Goal: Task Accomplishment & Management: Manage account settings

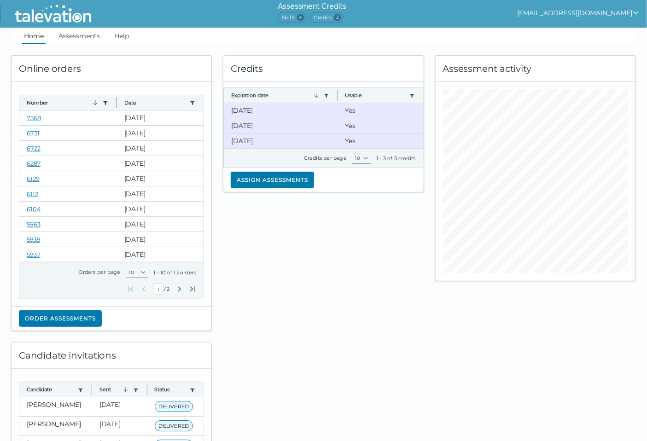
drag, startPoint x: 349, startPoint y: 278, endPoint x: 345, endPoint y: 279, distance: 4.6
click at [349, 279] on div "Credits Expiration date Use left or right key to resize the column Usable Use l…" at bounding box center [324, 187] width 212 height 287
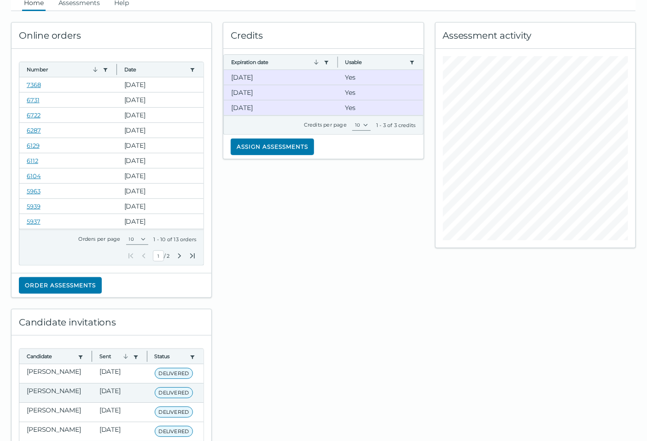
scroll to position [51, 0]
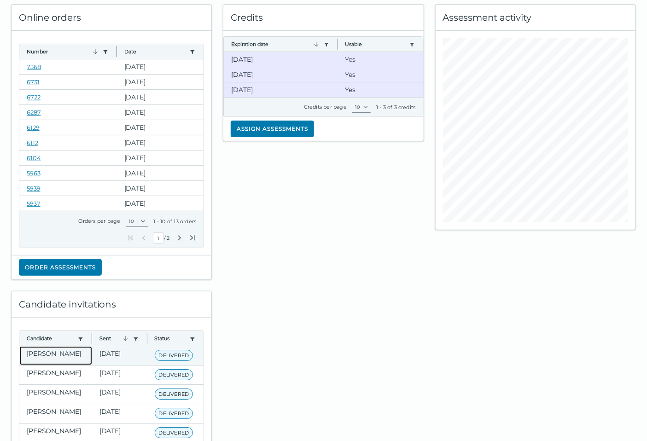
click at [75, 362] on clr-dg-cell "[PERSON_NAME]" at bounding box center [55, 356] width 73 height 19
click at [93, 353] on clr-dg-cell "[DATE]" at bounding box center [119, 356] width 55 height 19
click at [105, 355] on clr-dg-cell "[DATE]" at bounding box center [119, 356] width 55 height 19
click at [44, 356] on clr-dg-cell "[PERSON_NAME]" at bounding box center [55, 356] width 73 height 19
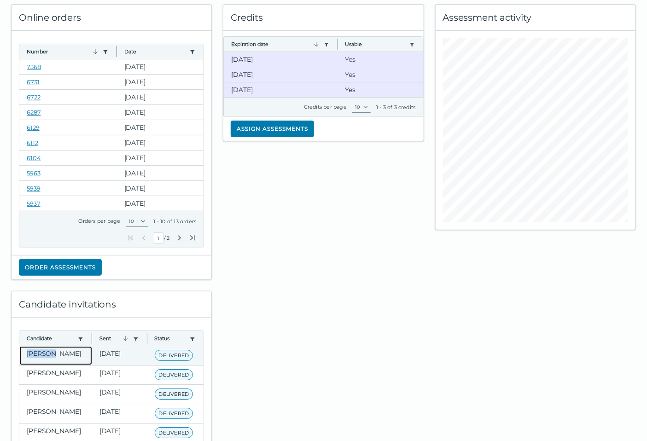
click at [44, 356] on clr-dg-cell "[PERSON_NAME]" at bounding box center [55, 356] width 73 height 19
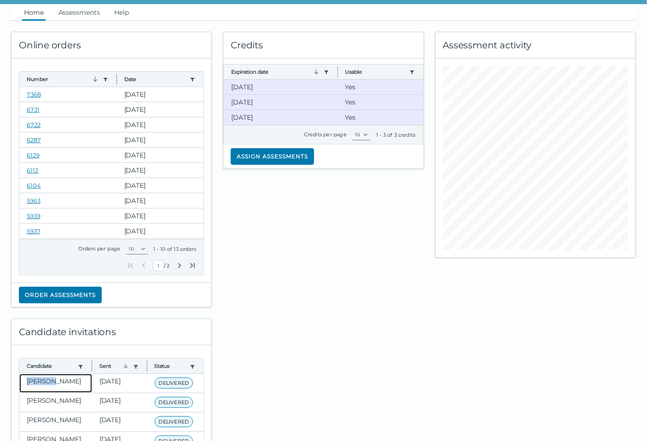
scroll to position [0, 0]
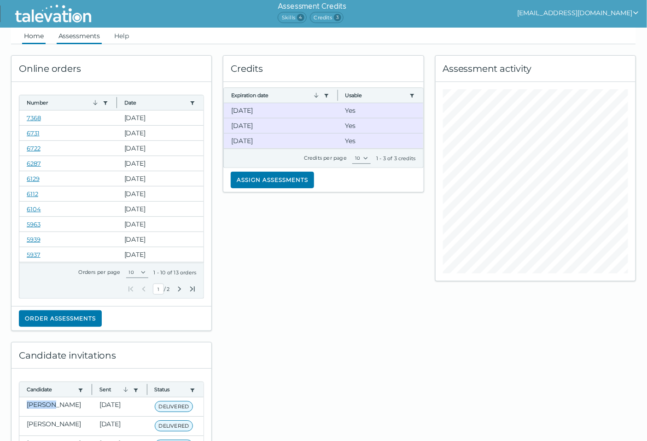
drag, startPoint x: 75, startPoint y: 33, endPoint x: 84, endPoint y: 40, distance: 11.2
click at [75, 34] on link "Assessments" at bounding box center [79, 36] width 45 height 17
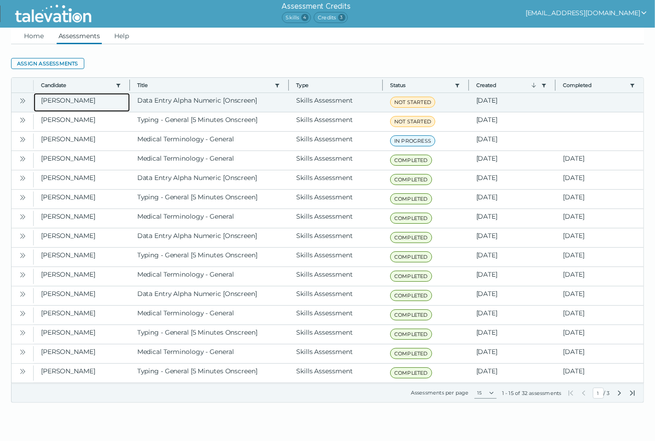
click at [75, 100] on clr-dg-cell "[PERSON_NAME]" at bounding box center [82, 102] width 96 height 19
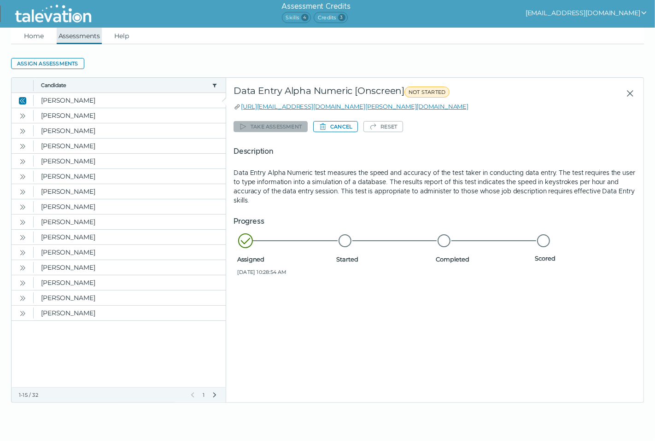
click at [63, 38] on link "Assessments" at bounding box center [79, 36] width 45 height 17
click at [36, 37] on link "Home" at bounding box center [34, 36] width 24 height 17
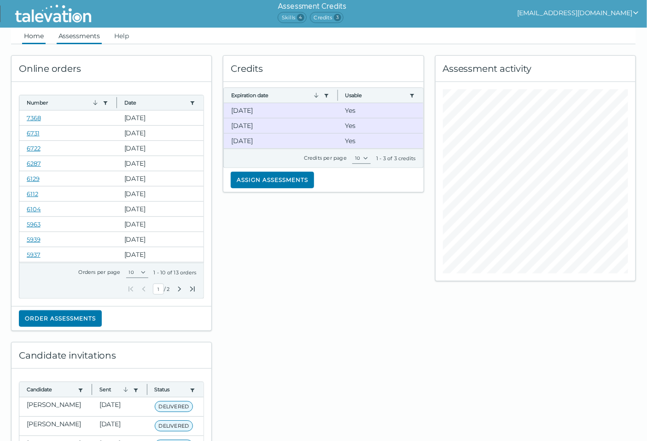
click at [72, 36] on link "Assessments" at bounding box center [79, 36] width 45 height 17
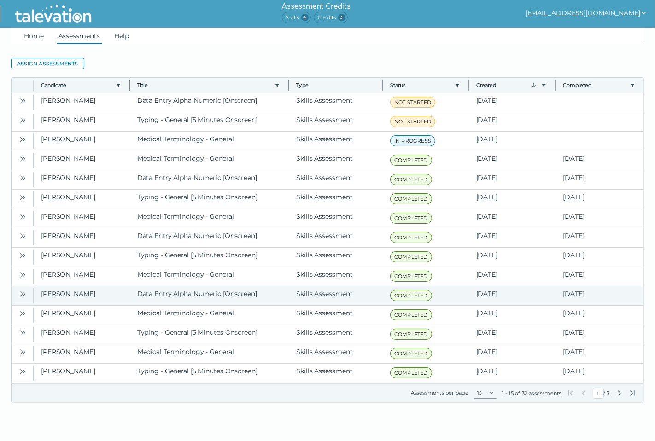
click at [24, 295] on icon "Open" at bounding box center [22, 294] width 7 height 7
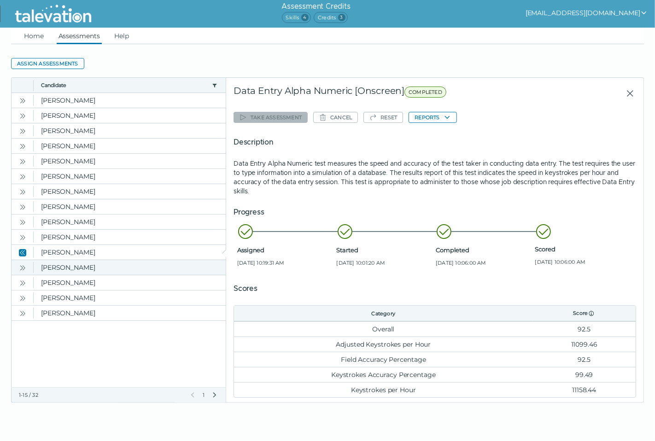
click at [26, 267] on icon "Open" at bounding box center [22, 268] width 7 height 7
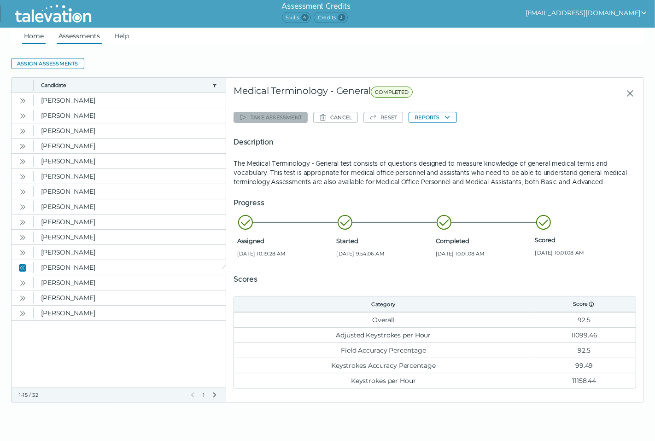
click at [35, 31] on link "Home" at bounding box center [34, 36] width 24 height 17
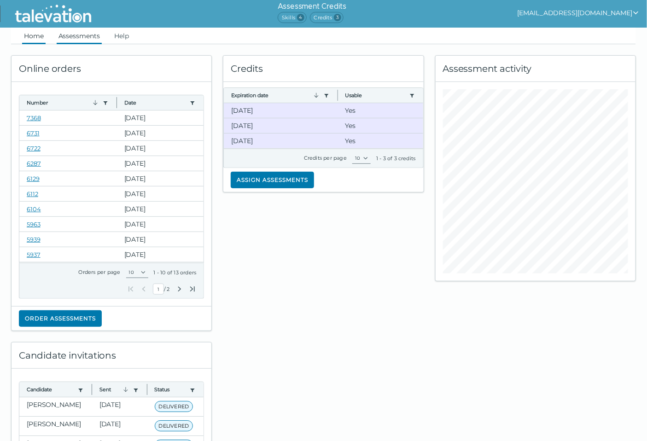
drag, startPoint x: 77, startPoint y: 34, endPoint x: 109, endPoint y: 42, distance: 33.0
click at [77, 34] on link "Assessments" at bounding box center [79, 36] width 45 height 17
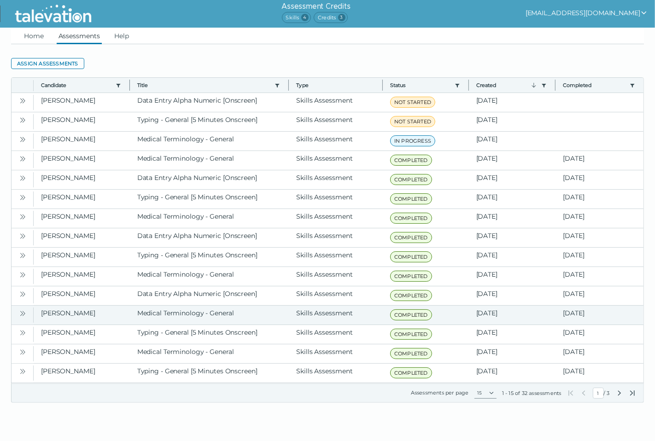
click at [25, 316] on icon "Open" at bounding box center [22, 313] width 7 height 7
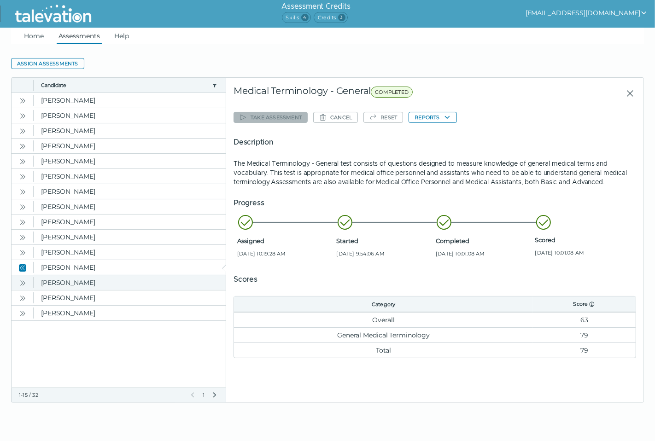
click at [28, 282] on button "Open" at bounding box center [22, 282] width 11 height 11
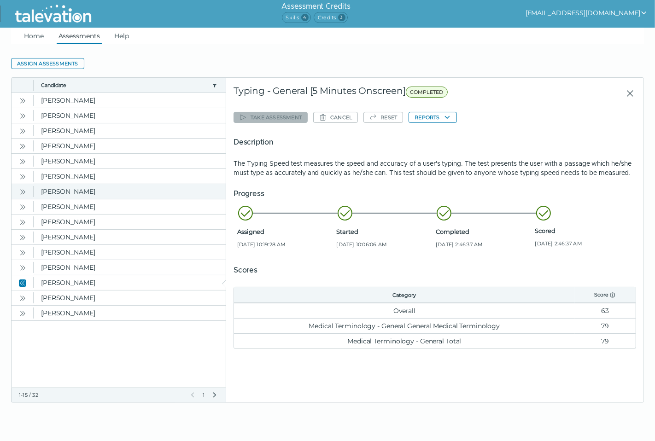
click at [26, 194] on icon "Open" at bounding box center [22, 191] width 7 height 7
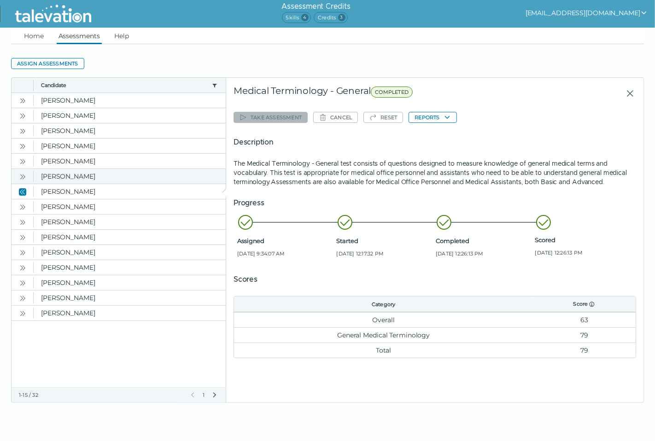
click at [22, 178] on icon "Open" at bounding box center [22, 176] width 7 height 7
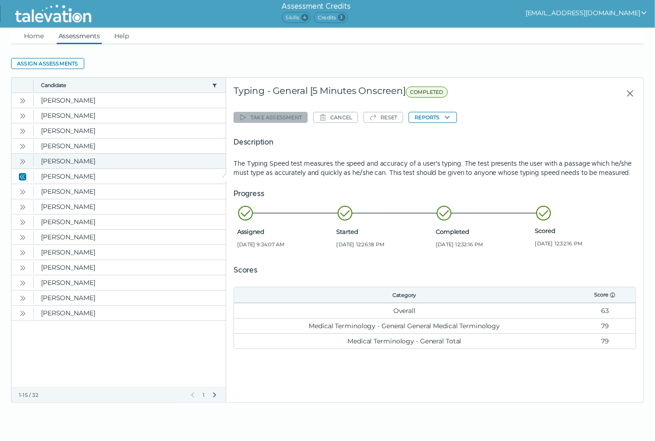
click at [22, 164] on icon "Open" at bounding box center [22, 161] width 7 height 7
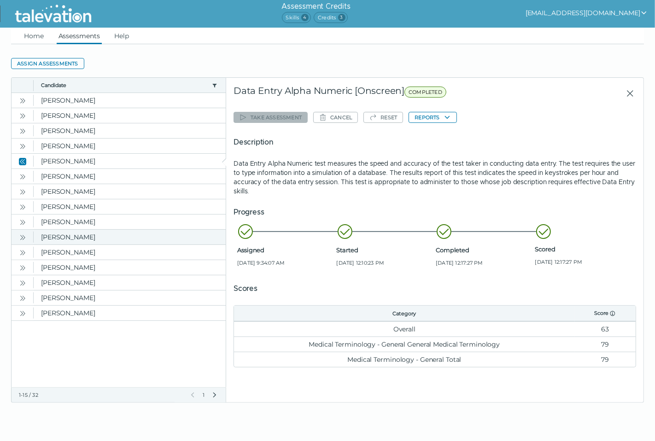
click at [19, 234] on icon "Open" at bounding box center [22, 237] width 7 height 7
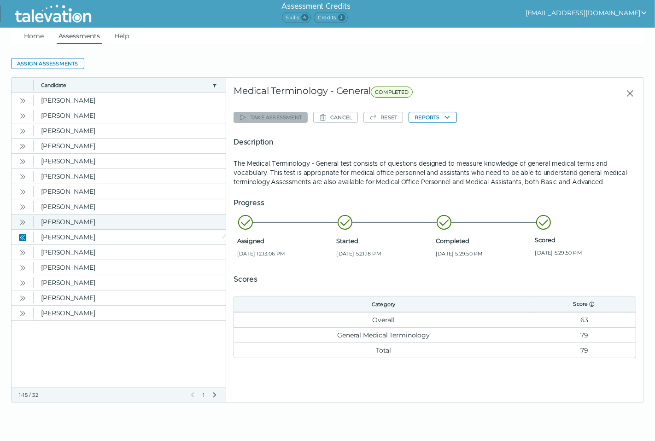
click at [21, 223] on icon "Open" at bounding box center [22, 222] width 7 height 7
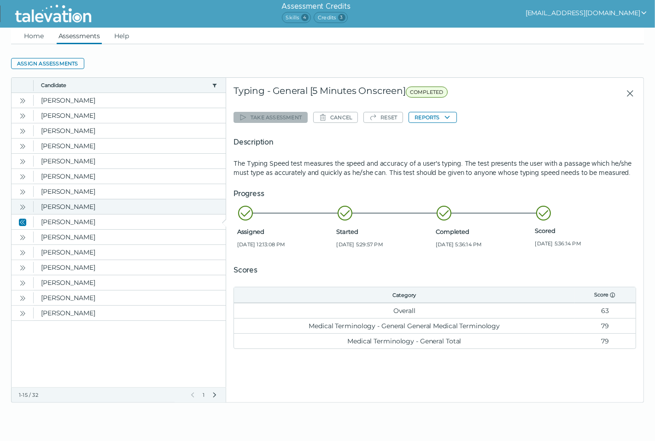
click at [22, 212] on button "Open" at bounding box center [22, 206] width 11 height 11
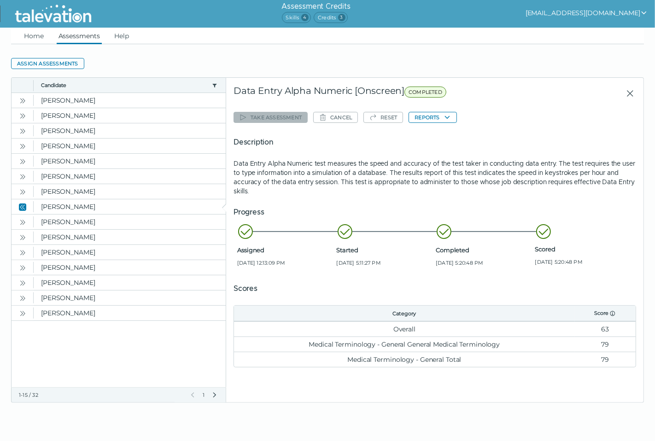
click at [217, 397] on icon "Next Page" at bounding box center [214, 395] width 7 height 7
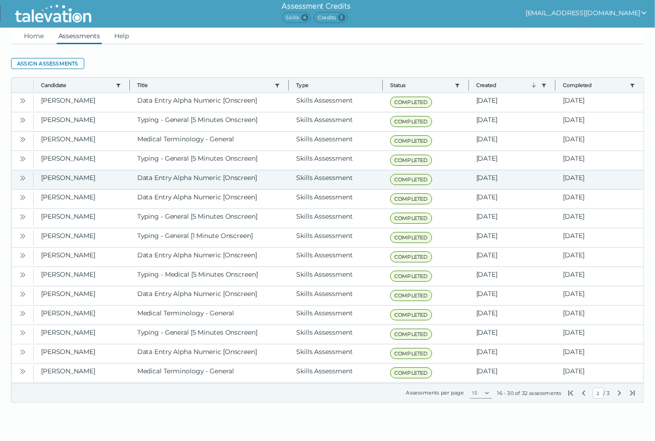
click at [26, 177] on button "Open" at bounding box center [22, 177] width 11 height 11
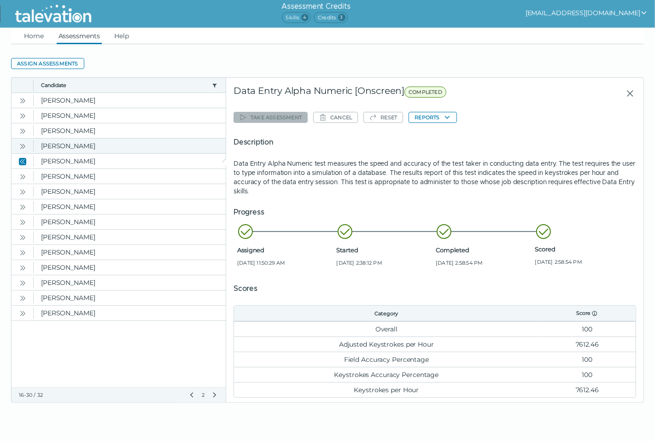
click at [22, 148] on icon "Open" at bounding box center [22, 146] width 7 height 7
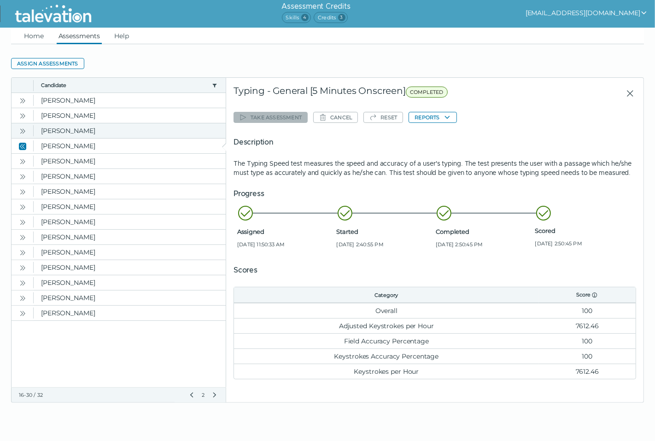
click at [22, 133] on icon "Open" at bounding box center [22, 131] width 7 height 7
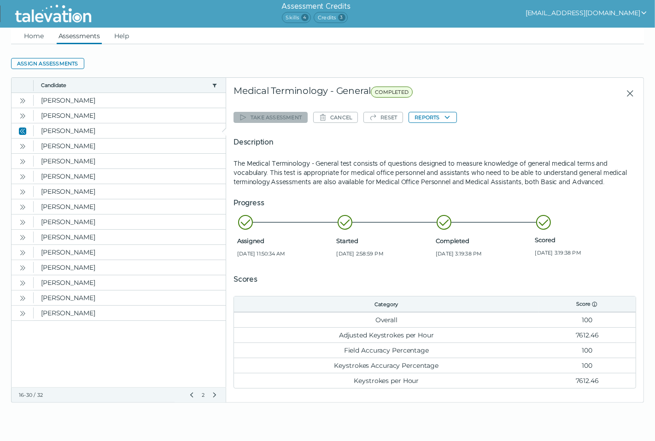
click at [214, 395] on icon "Next Page" at bounding box center [214, 395] width 7 height 7
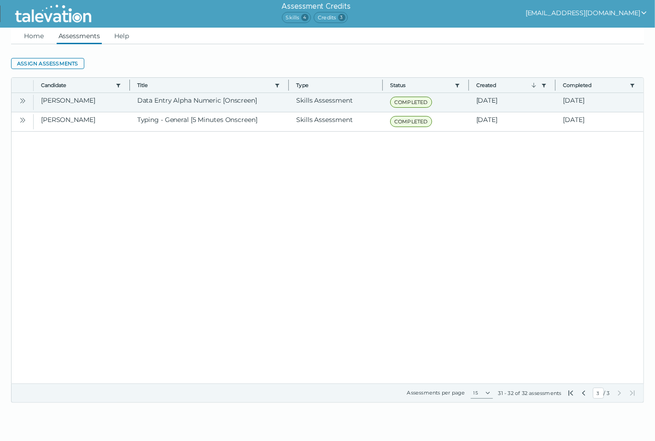
click at [20, 102] on icon "Open" at bounding box center [22, 100] width 7 height 7
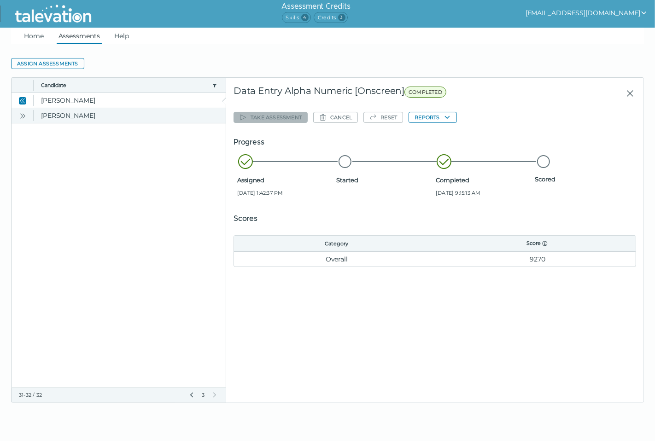
click at [22, 112] on icon "Open" at bounding box center [22, 115] width 7 height 7
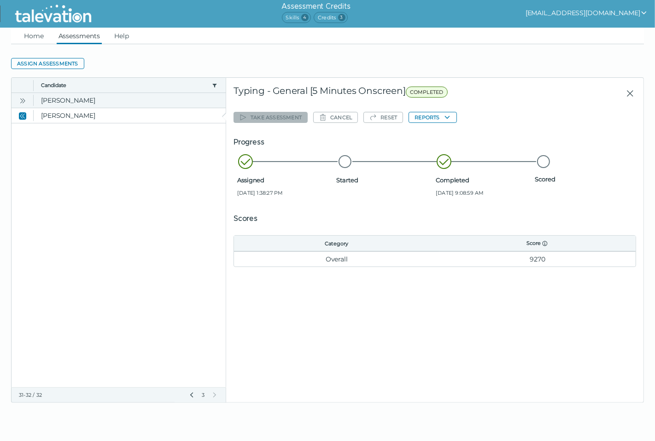
click at [24, 102] on icon "Open" at bounding box center [22, 100] width 7 height 7
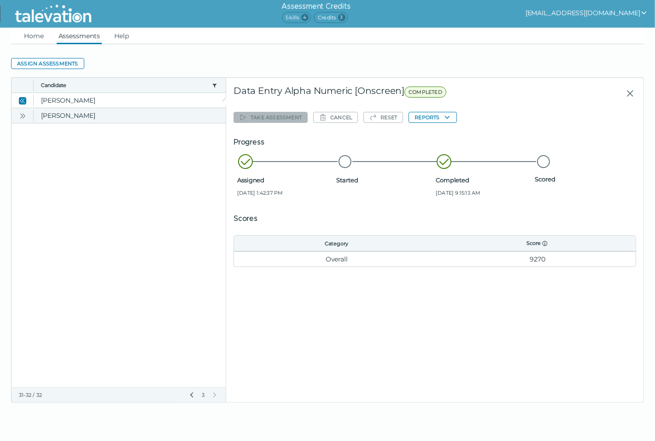
click at [26, 112] on button "Open" at bounding box center [22, 115] width 11 height 11
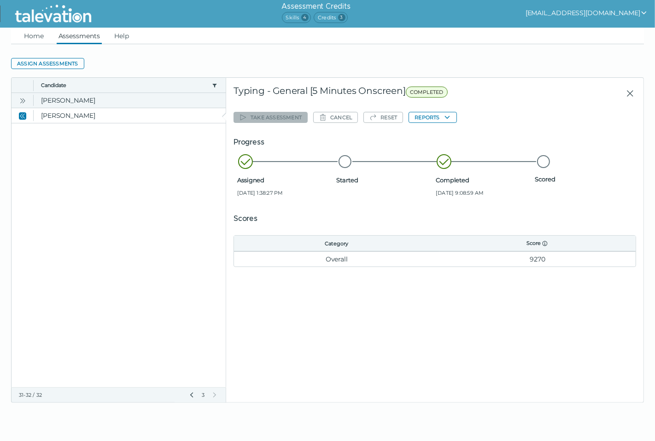
click at [26, 100] on button "Open" at bounding box center [22, 100] width 11 height 11
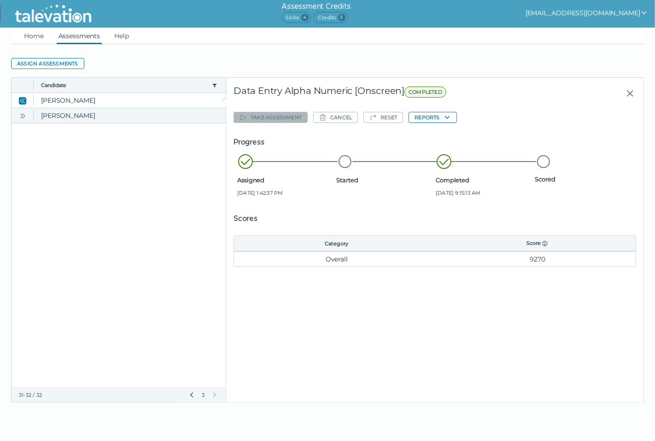
click at [28, 114] on button "Open" at bounding box center [22, 115] width 11 height 11
click at [192, 396] on icon "Previous Page" at bounding box center [191, 395] width 7 height 7
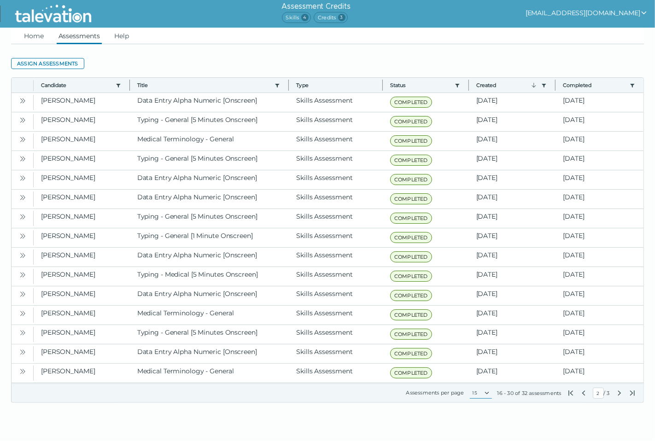
click at [485, 394] on select "15 25 50 100" at bounding box center [481, 393] width 22 height 11
select select "3: 100"
click at [492, 399] on select "15 25 50 100" at bounding box center [481, 393] width 22 height 11
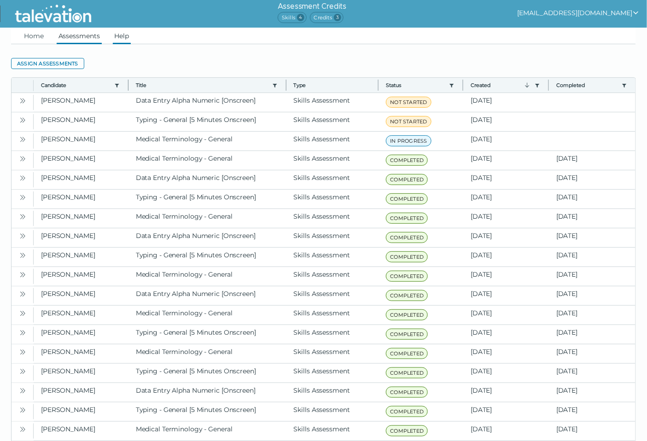
click at [122, 34] on link "Help" at bounding box center [122, 36] width 18 height 17
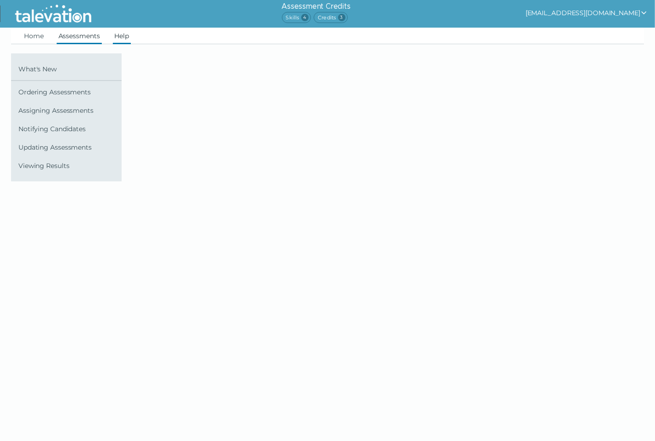
click at [71, 38] on link "Assessments" at bounding box center [79, 36] width 45 height 17
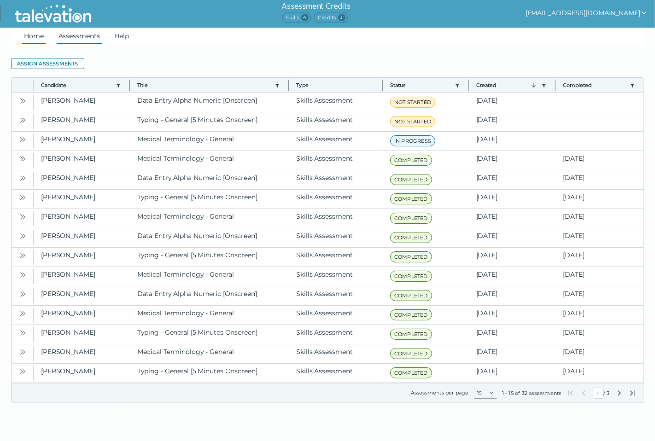
click at [31, 35] on link "Home" at bounding box center [34, 36] width 24 height 17
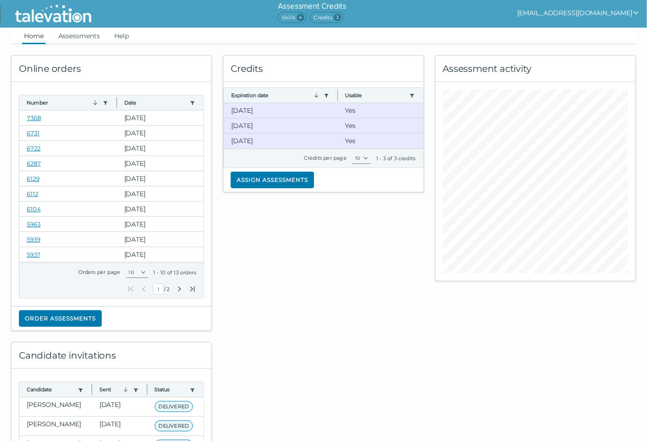
drag, startPoint x: 294, startPoint y: 279, endPoint x: 299, endPoint y: 275, distance: 5.9
click at [296, 277] on div "Credits Expiration date Use left or right key to resize the column Usable Use l…" at bounding box center [324, 187] width 212 height 287
click at [81, 36] on link "Assessments" at bounding box center [79, 36] width 45 height 17
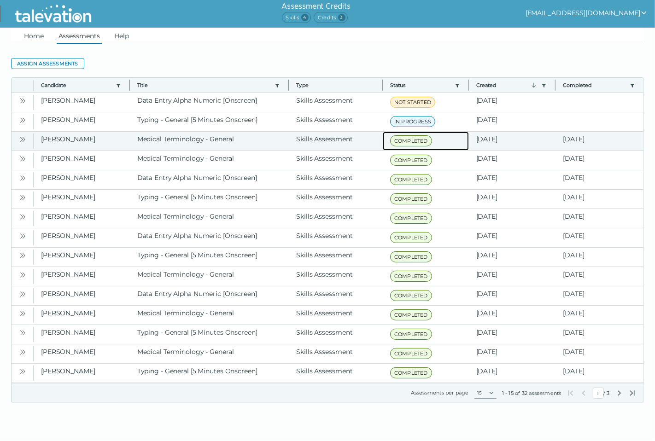
click at [408, 142] on span "COMPLETED" at bounding box center [411, 140] width 42 height 11
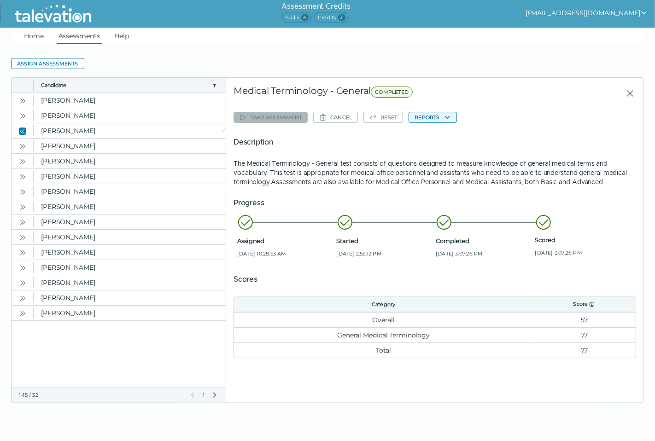
click at [441, 119] on button "Reports" at bounding box center [433, 117] width 48 height 11
click at [442, 132] on button "Medical Terminology - General" at bounding box center [462, 135] width 105 height 11
drag, startPoint x: 86, startPoint y: 35, endPoint x: 105, endPoint y: 42, distance: 20.1
click at [86, 35] on link "Assessments" at bounding box center [79, 36] width 45 height 17
click at [83, 38] on link "Assessments" at bounding box center [79, 36] width 45 height 17
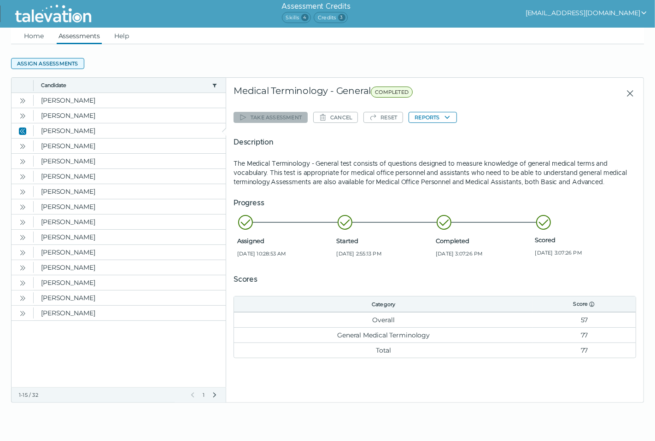
click at [35, 59] on button "Assign assessments" at bounding box center [47, 63] width 73 height 11
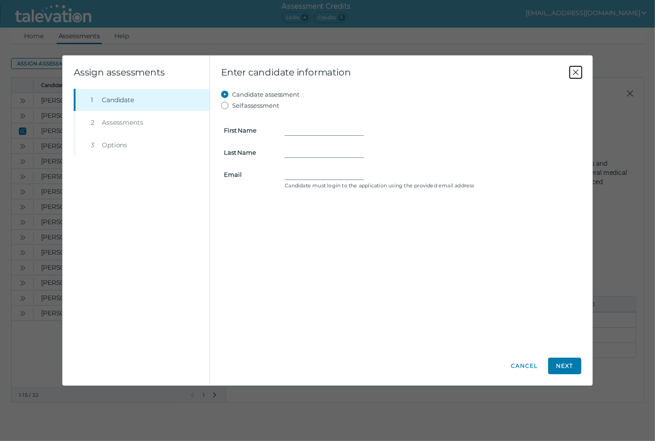
click at [576, 76] on icon "Close" at bounding box center [575, 72] width 11 height 11
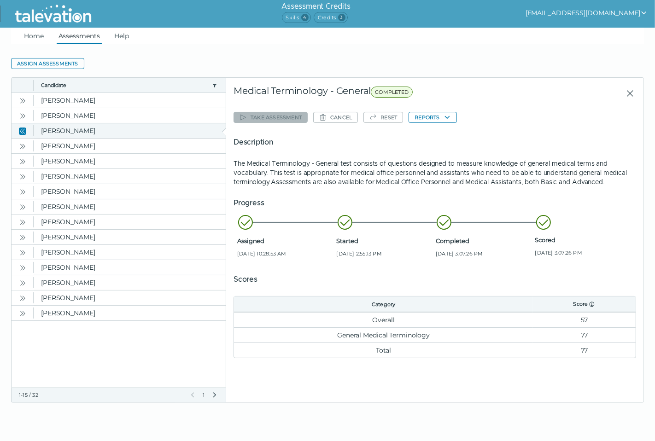
click at [22, 131] on icon "Close" at bounding box center [23, 131] width 3 height 5
click at [81, 36] on link "Assessments" at bounding box center [79, 36] width 45 height 17
click at [44, 31] on link "Home" at bounding box center [34, 36] width 24 height 17
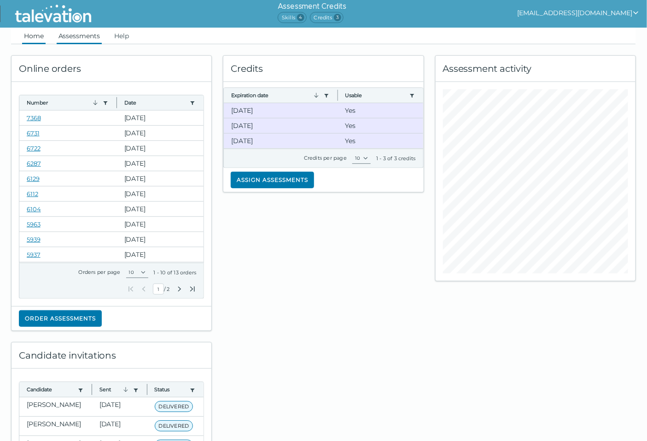
click at [86, 34] on link "Assessments" at bounding box center [79, 36] width 45 height 17
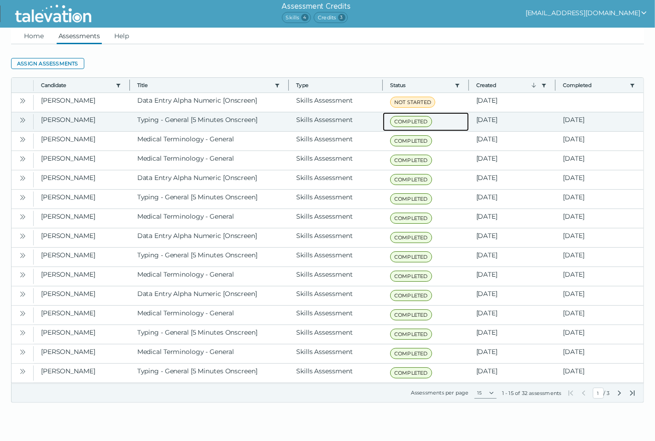
click at [421, 120] on span "COMPLETED" at bounding box center [411, 121] width 42 height 11
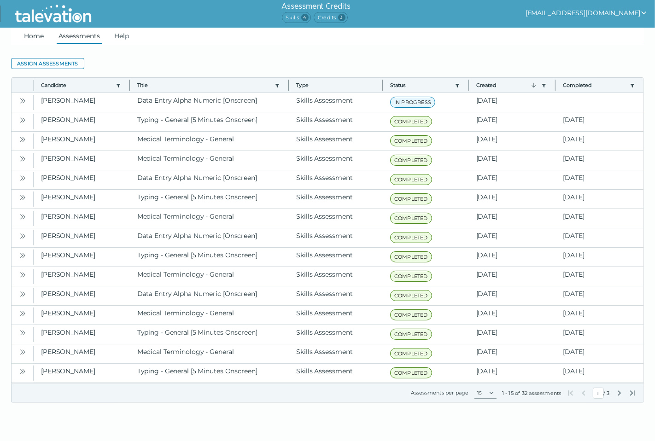
click at [28, 38] on link "Home" at bounding box center [34, 36] width 24 height 17
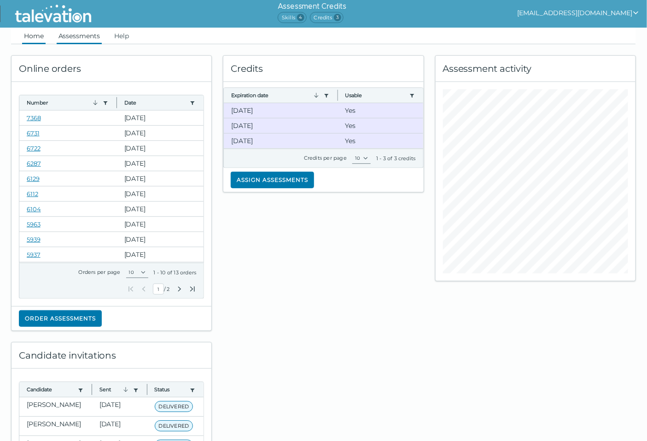
click at [83, 38] on link "Assessments" at bounding box center [79, 36] width 45 height 17
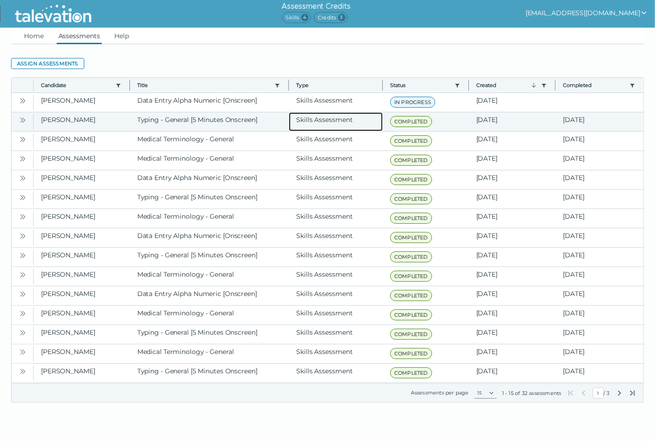
click at [304, 123] on clr-dg-cell "Skills Assessment" at bounding box center [336, 121] width 94 height 19
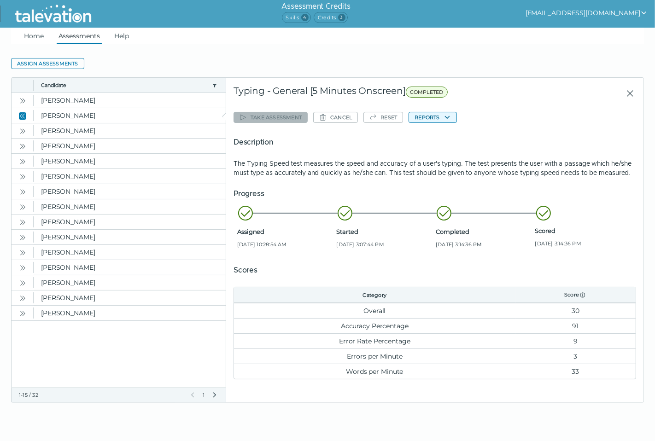
click at [432, 118] on button "Reports" at bounding box center [433, 117] width 48 height 11
click at [33, 35] on link "Home" at bounding box center [34, 36] width 24 height 17
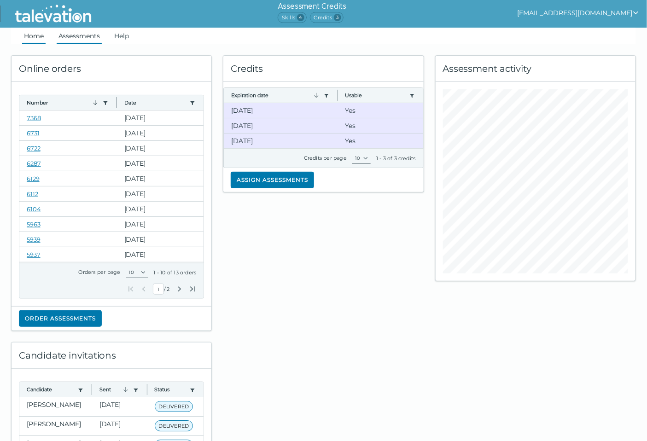
click at [85, 35] on link "Assessments" at bounding box center [79, 36] width 45 height 17
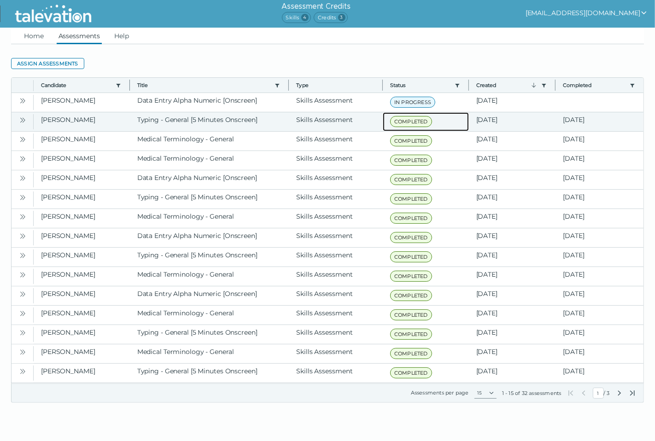
click at [407, 126] on span "COMPLETED" at bounding box center [411, 121] width 42 height 11
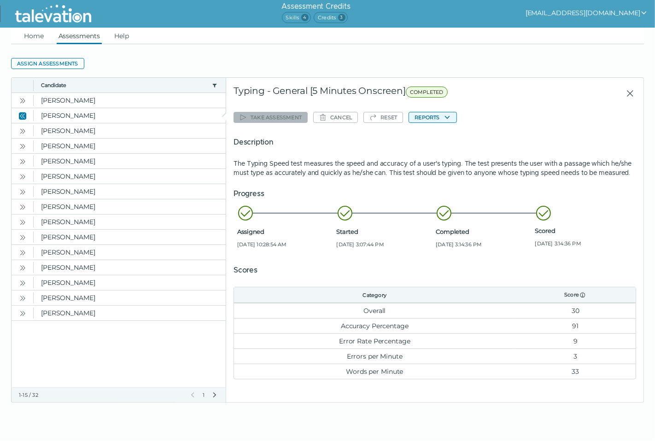
click at [435, 112] on button "Reports" at bounding box center [433, 117] width 48 height 11
click at [431, 134] on button "Typing - General [5 Minutes Onscreen]" at bounding box center [473, 135] width 127 height 11
click at [24, 35] on link "Home" at bounding box center [34, 36] width 24 height 17
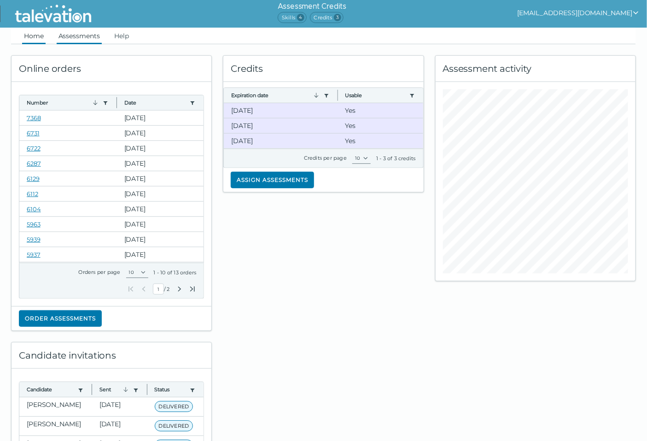
click at [74, 34] on link "Assessments" at bounding box center [79, 36] width 45 height 17
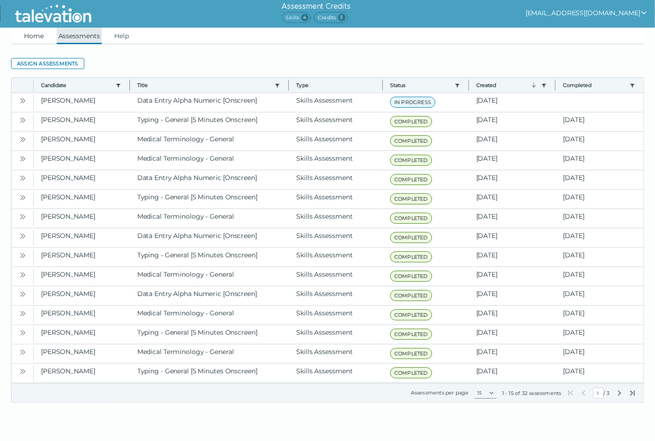
drag, startPoint x: 29, startPoint y: 32, endPoint x: 94, endPoint y: 35, distance: 64.6
click at [29, 32] on link "Home" at bounding box center [34, 36] width 24 height 17
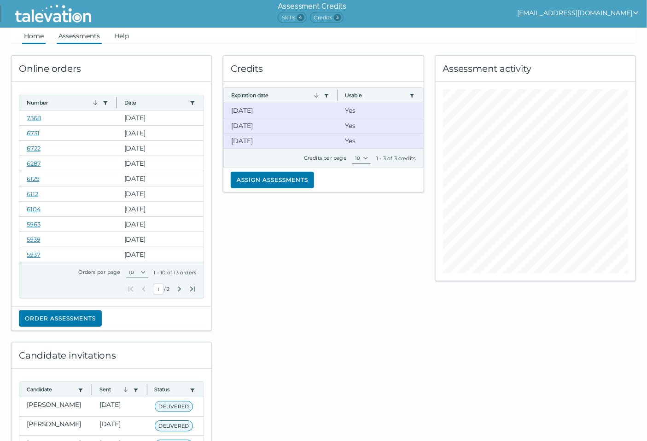
click at [94, 35] on link "Assessments" at bounding box center [79, 36] width 45 height 17
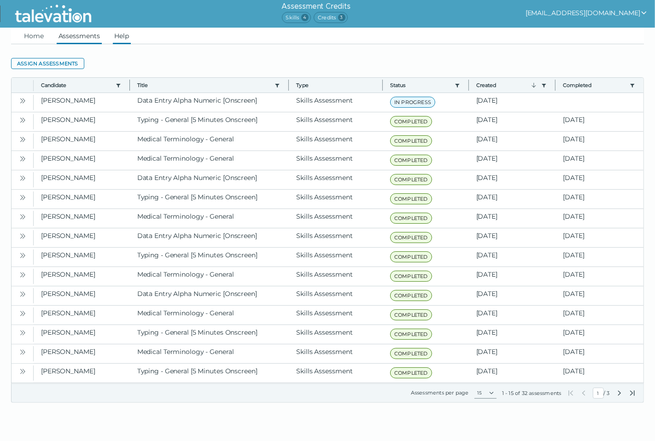
drag, startPoint x: 261, startPoint y: 47, endPoint x: 129, endPoint y: 42, distance: 131.4
click at [252, 48] on clr-datagrid "Assign assessments Toggle more row content Candidate Use left or right key to r…" at bounding box center [327, 223] width 633 height 359
click at [30, 35] on link "Home" at bounding box center [34, 36] width 24 height 17
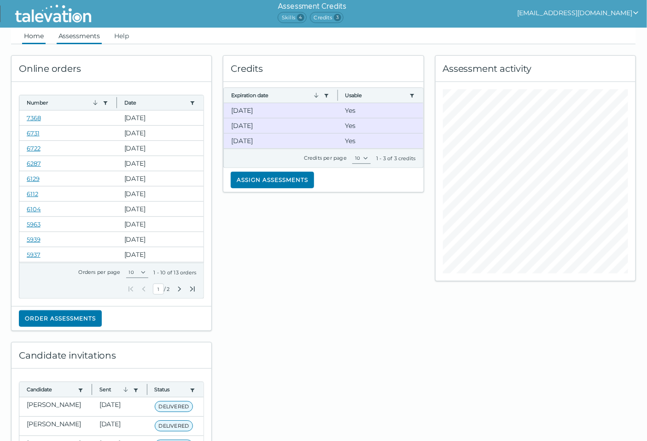
click at [89, 35] on link "Assessments" at bounding box center [79, 36] width 45 height 17
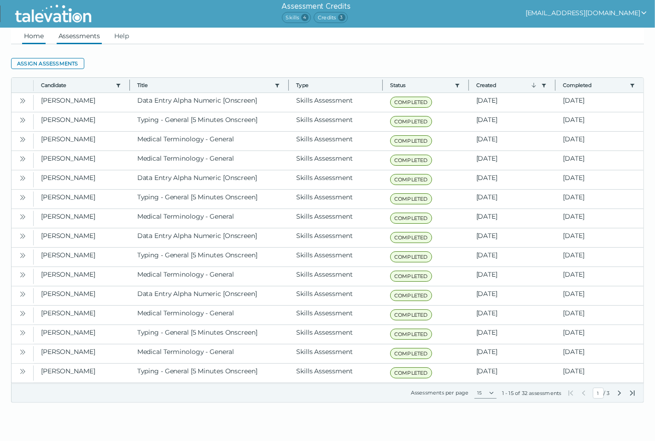
click at [31, 32] on link "Home" at bounding box center [34, 36] width 24 height 17
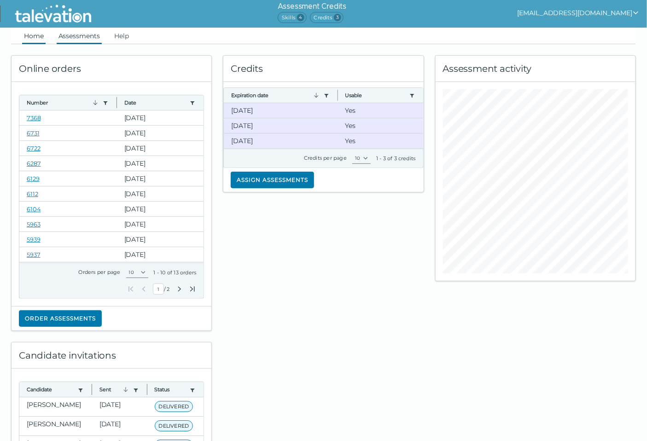
click at [82, 38] on link "Assessments" at bounding box center [79, 36] width 45 height 17
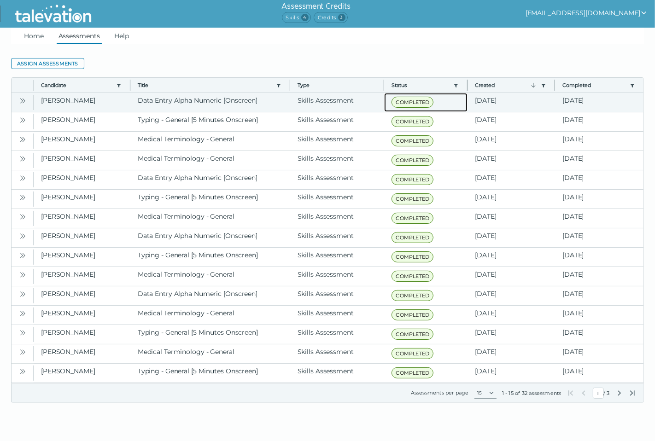
click at [406, 102] on span "COMPLETED" at bounding box center [413, 102] width 42 height 11
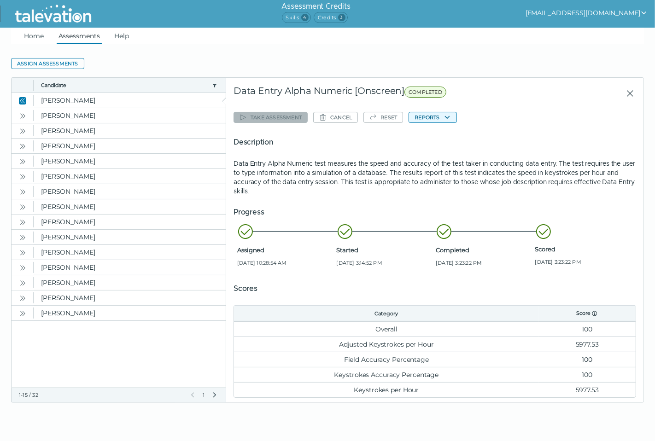
click at [435, 118] on button "Reports" at bounding box center [433, 117] width 48 height 11
click at [463, 136] on button "Data Entry Alpha Numeric [Onscreen]" at bounding box center [473, 135] width 127 height 11
